Goal: Information Seeking & Learning: Learn about a topic

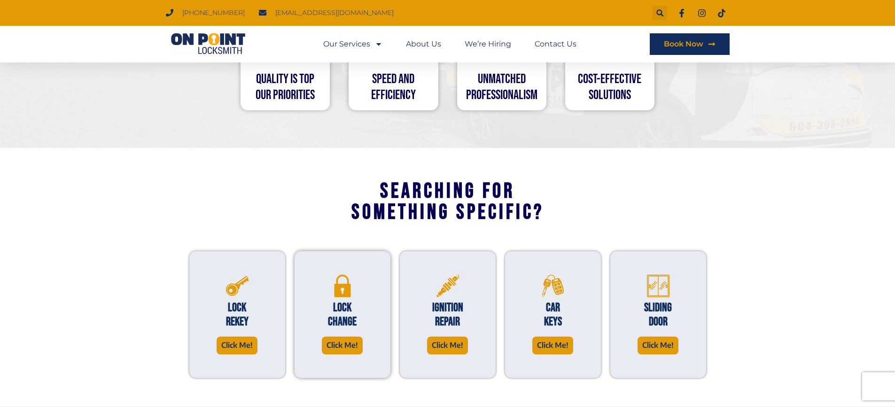
scroll to position [658, 0]
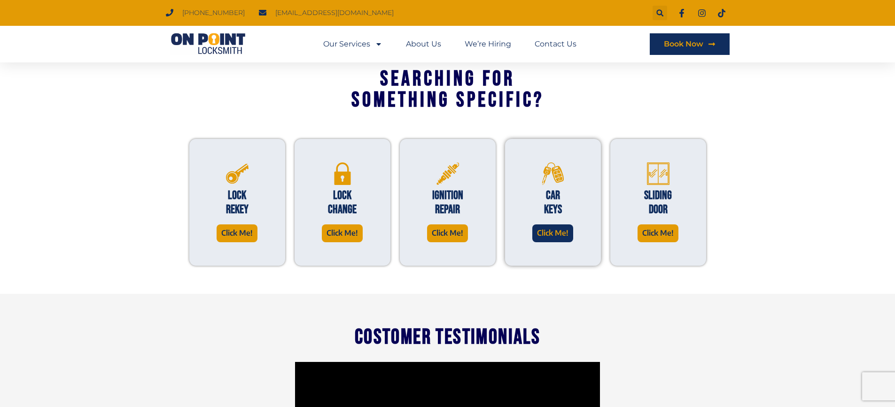
click at [545, 234] on span "Click Me!" at bounding box center [552, 233] width 31 height 13
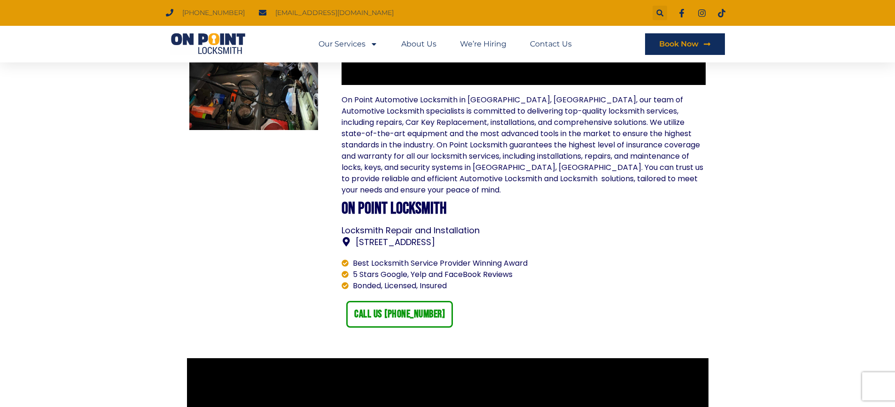
scroll to position [658, 0]
